Goal: Obtain resource: Download file/media

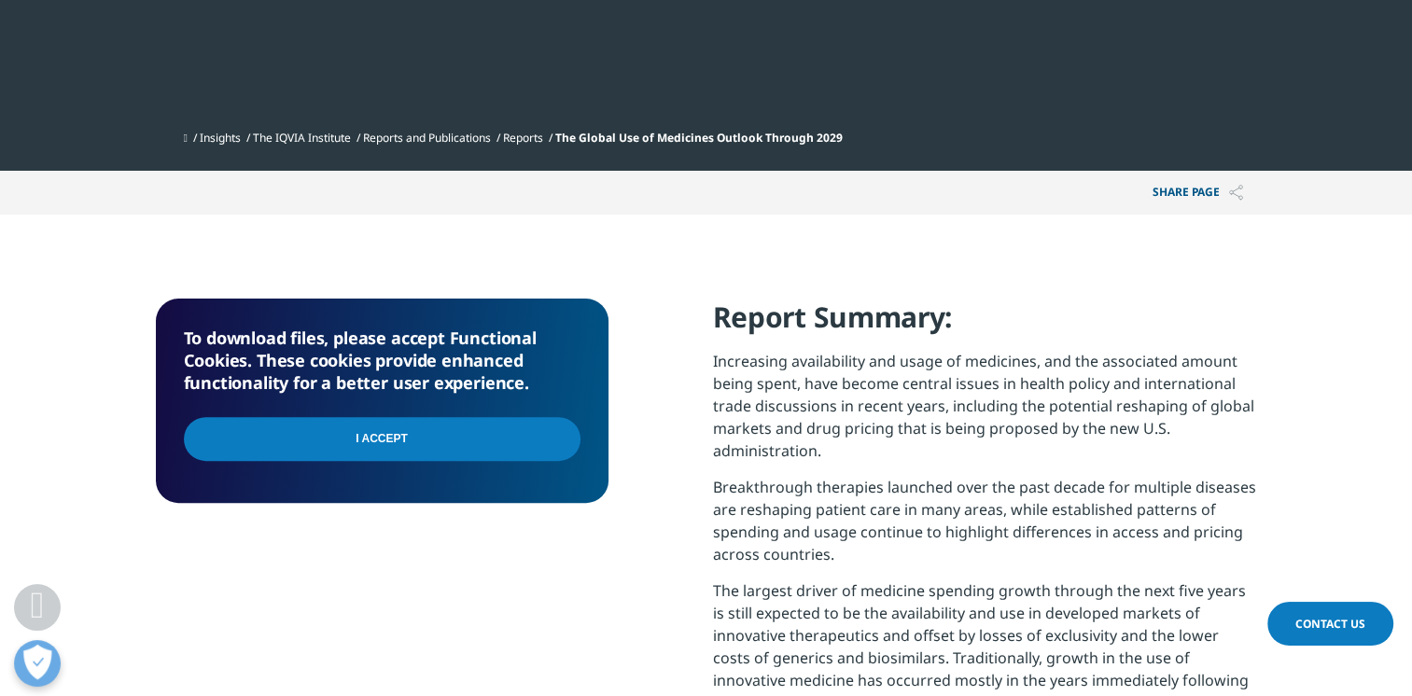
scroll to position [621, 0]
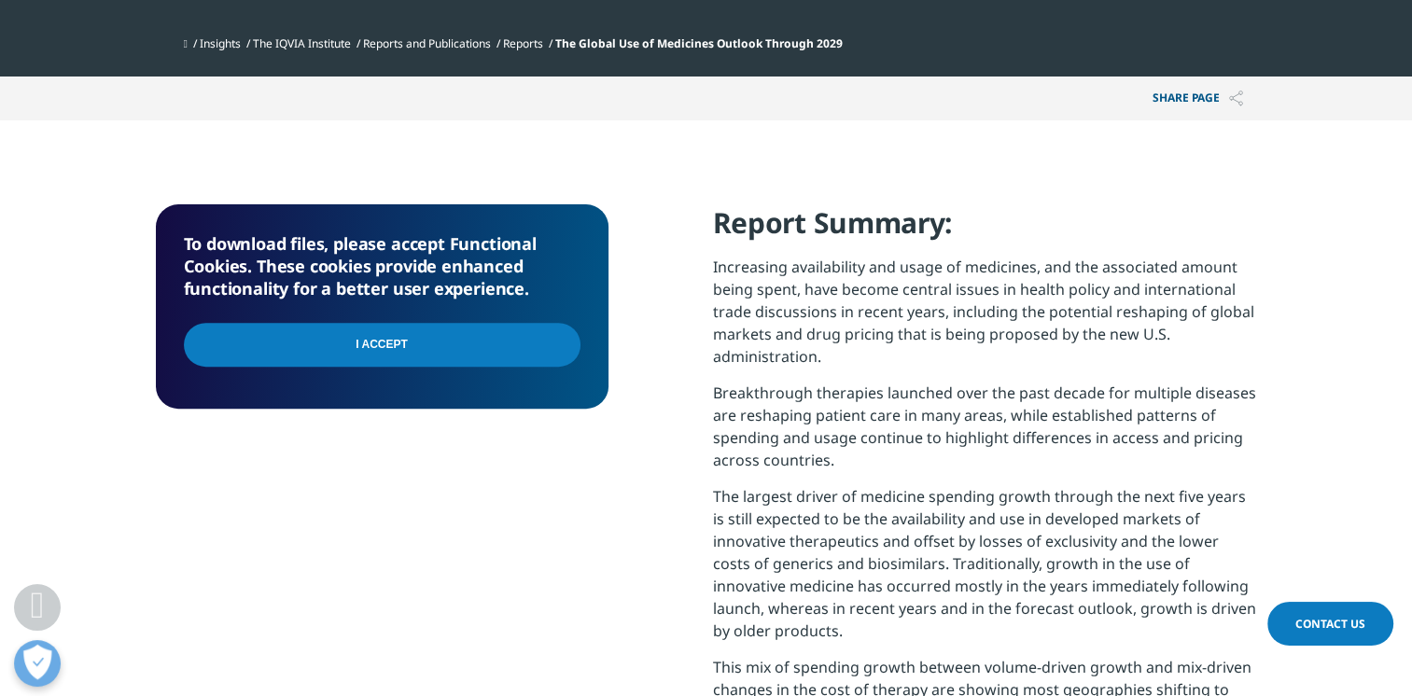
click at [328, 353] on input "I Accept" at bounding box center [382, 345] width 397 height 44
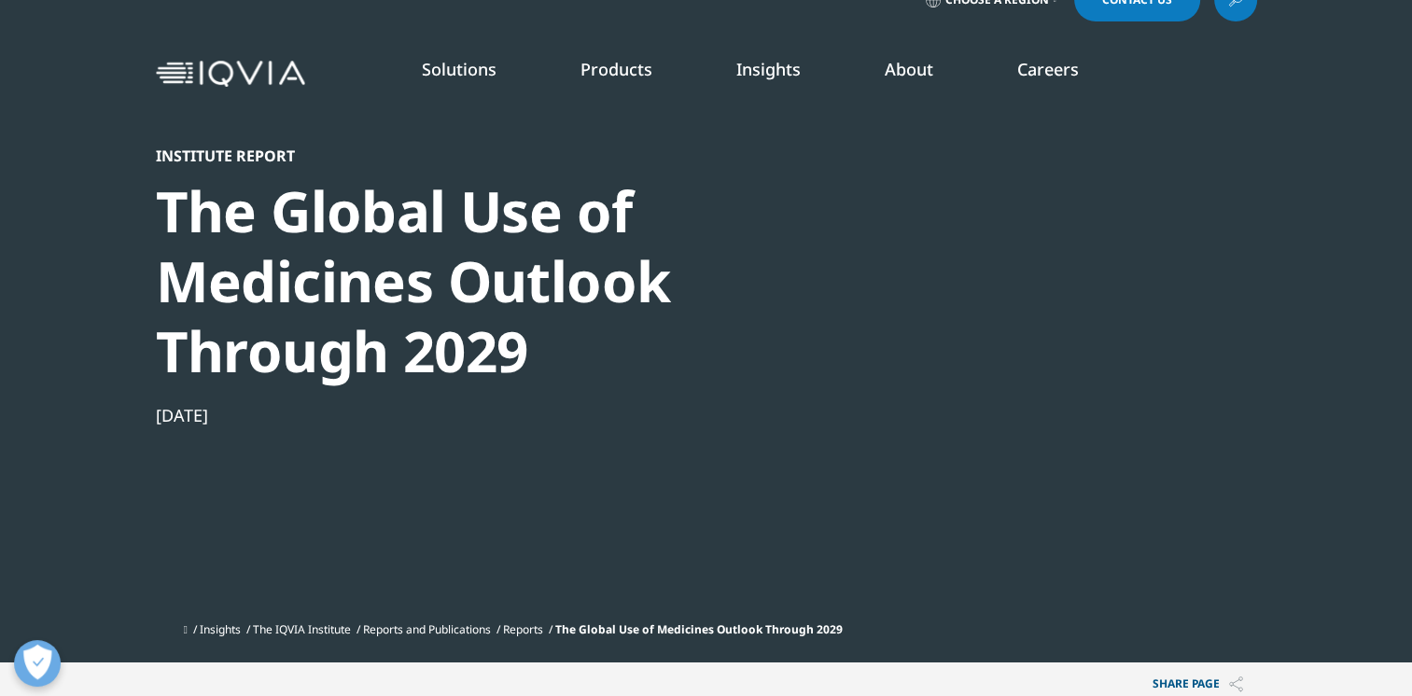
scroll to position [0, 0]
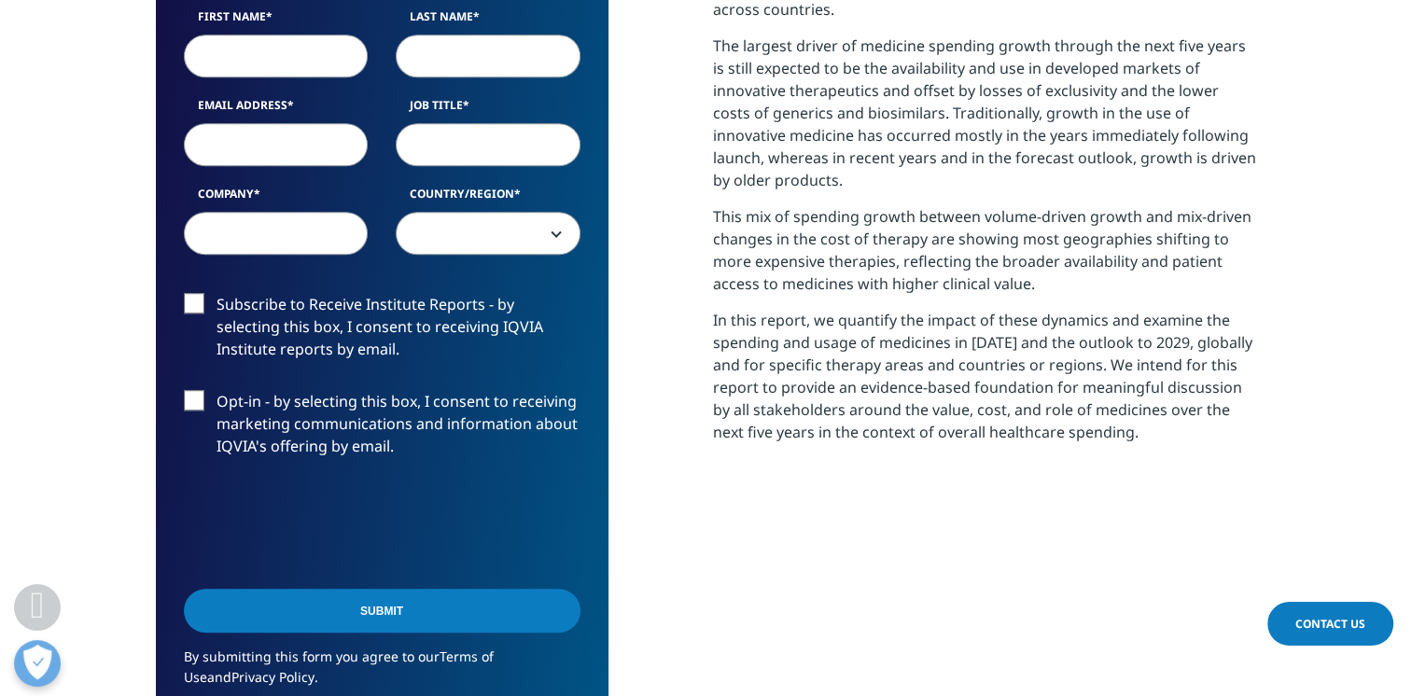
scroll to position [933, 0]
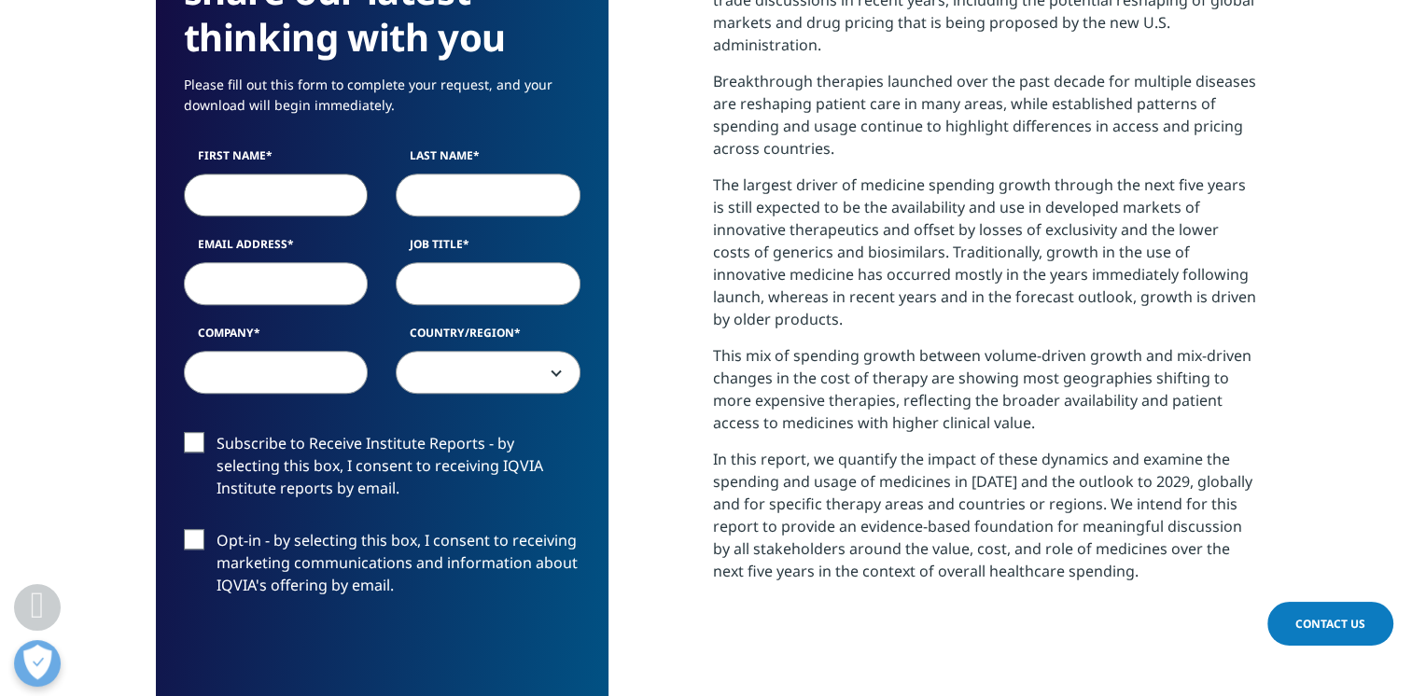
click at [244, 195] on input "First Name" at bounding box center [276, 195] width 185 height 43
type input "r"
type input "rajendra"
type input "j"
click at [210, 192] on input "rajendra" at bounding box center [276, 195] width 185 height 43
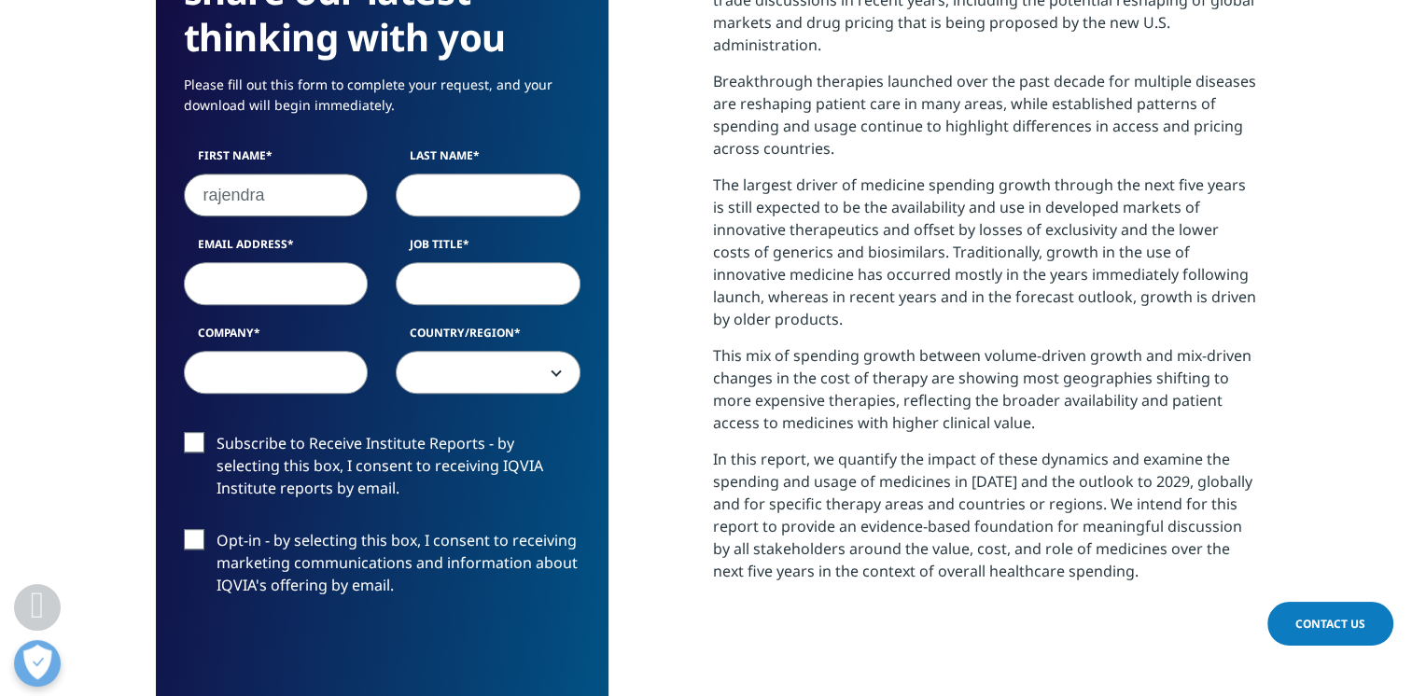
type input "Rajendra"
type input "Jani"
type input "update.jani@gmail.com"
type input "Consultant"
select select "India"
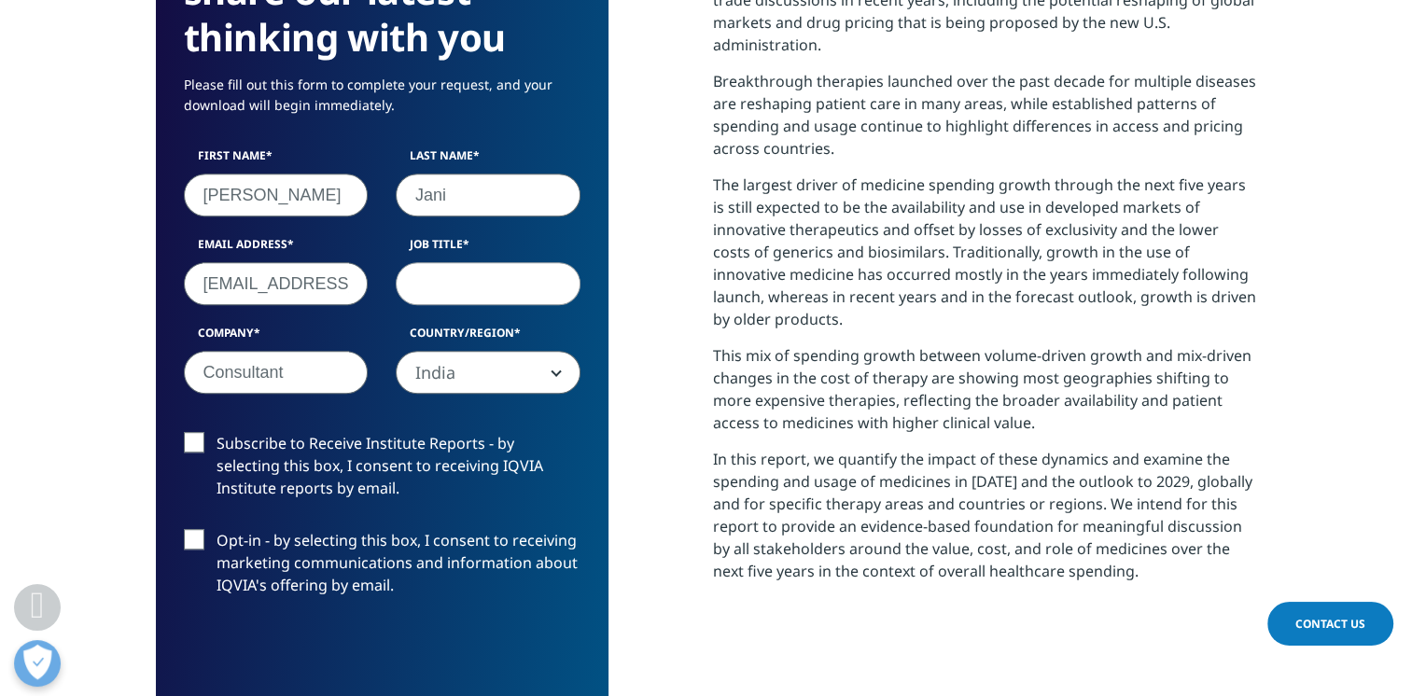
click at [449, 284] on input "Job Title" at bounding box center [488, 283] width 185 height 43
type input "Chair"
click at [205, 542] on label "Opt-in - by selecting this box, I consent to receiving marketing communications…" at bounding box center [382, 567] width 397 height 77
click at [216, 529] on input "Opt-in - by selecting this box, I consent to receiving marketing communications…" at bounding box center [216, 529] width 0 height 0
click at [194, 442] on label "Subscribe to Receive Institute Reports - by selecting this box, I consent to re…" at bounding box center [382, 470] width 397 height 77
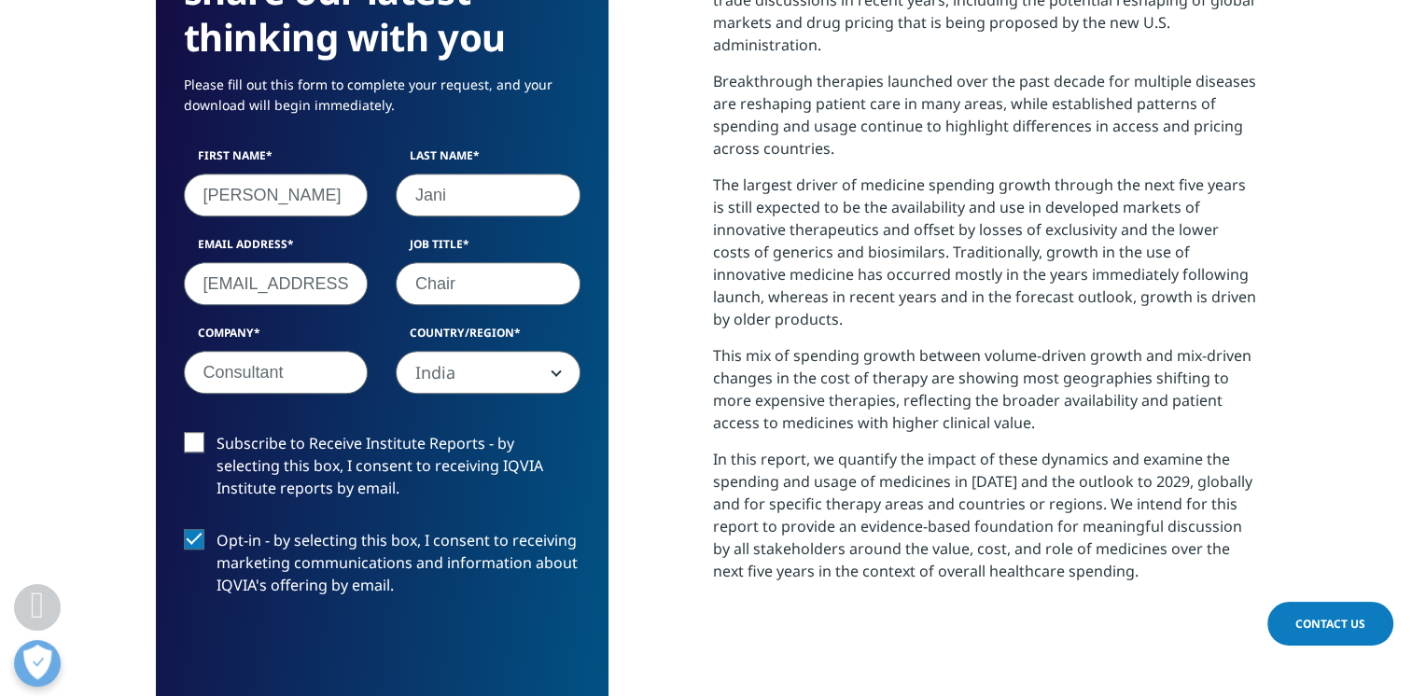
click at [216, 432] on input "Subscribe to Receive Institute Reports - by selecting this box, I consent to re…" at bounding box center [216, 432] width 0 height 0
click at [198, 540] on label "Opt-in - by selecting this box, I consent to receiving marketing communications…" at bounding box center [382, 567] width 397 height 77
click at [216, 529] on input "Opt-in - by selecting this box, I consent to receiving marketing communications…" at bounding box center [216, 529] width 0 height 0
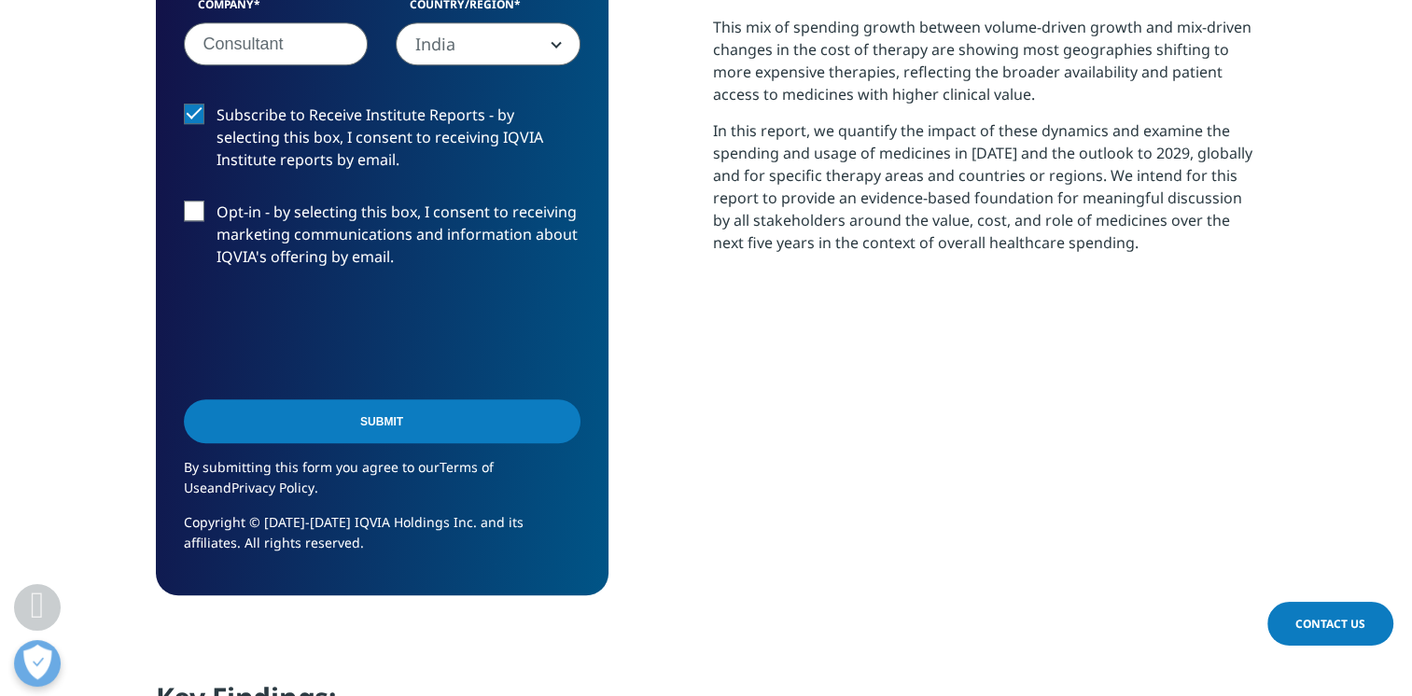
scroll to position [1555, 0]
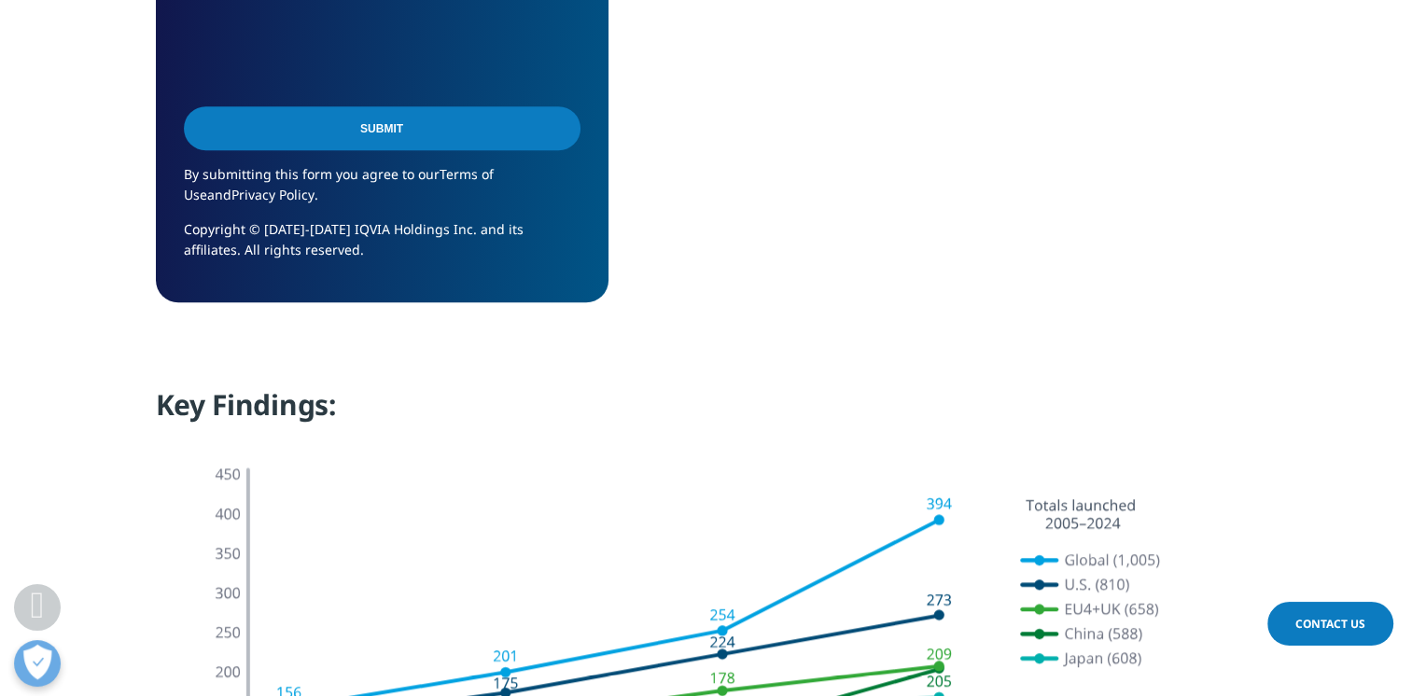
click at [392, 136] on input "Submit" at bounding box center [382, 128] width 397 height 44
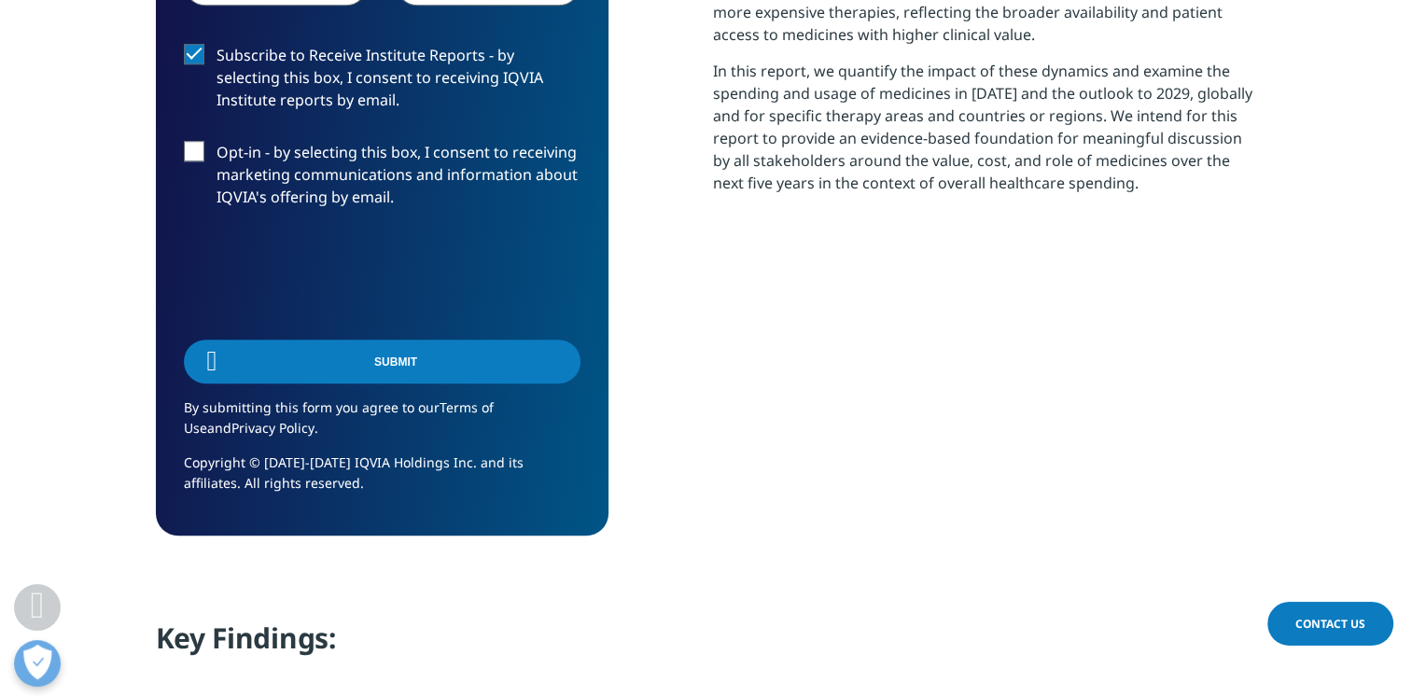
scroll to position [9, 9]
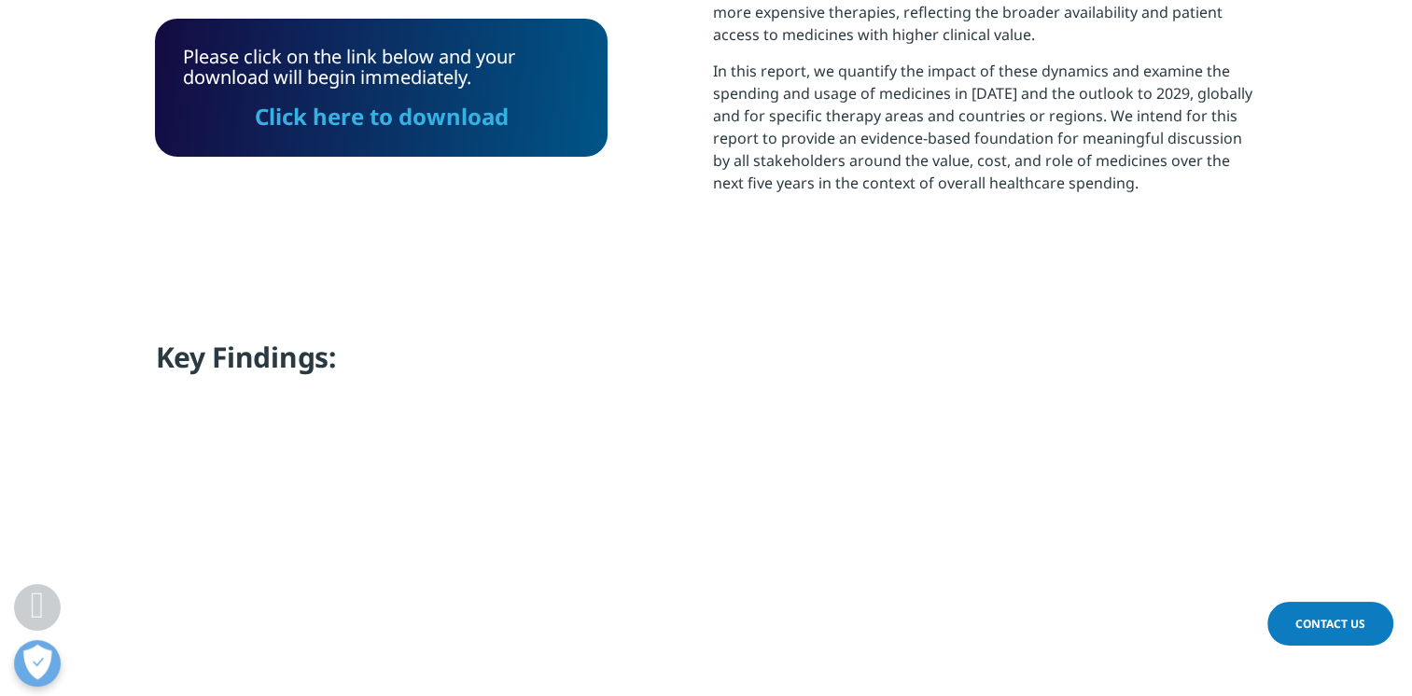
click at [433, 369] on h4 "Key Findings:" at bounding box center [706, 364] width 1101 height 51
click at [429, 119] on link "Click here to download" at bounding box center [382, 116] width 254 height 31
